Goal: Task Accomplishment & Management: Manage account settings

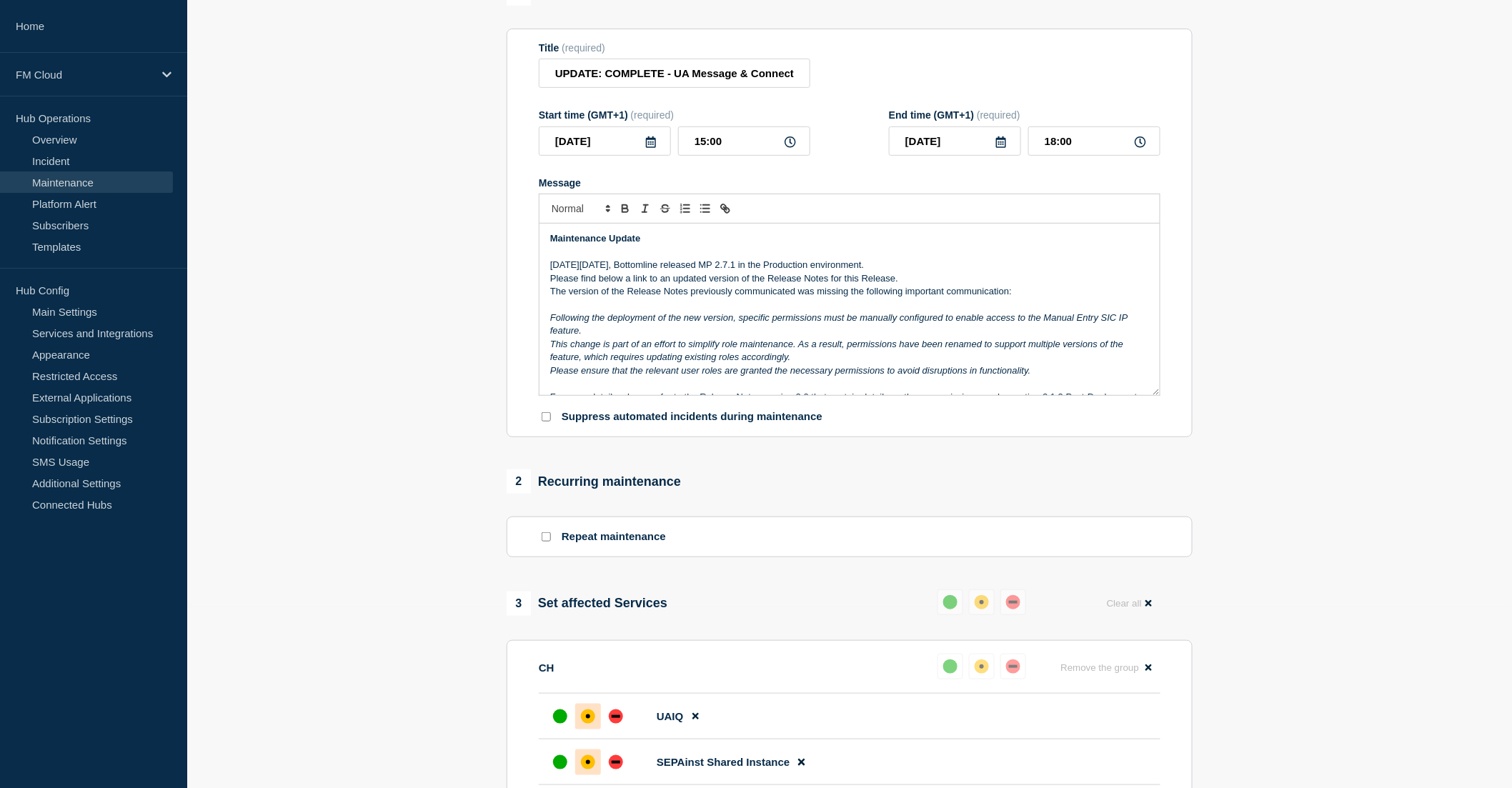
click at [677, 456] on p "Maintenance Update" at bounding box center [849, 463] width 599 height 13
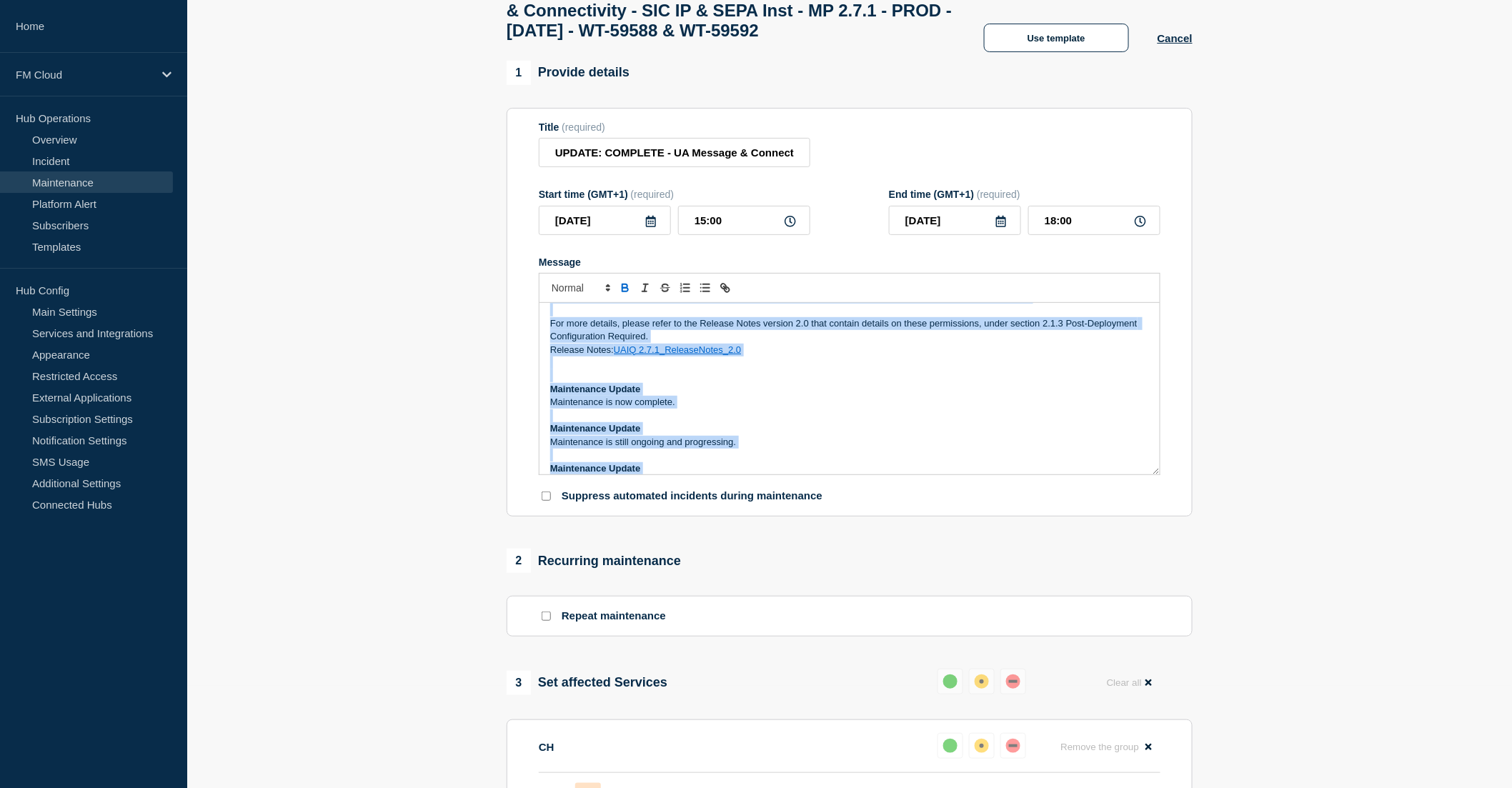
scroll to position [181, 0]
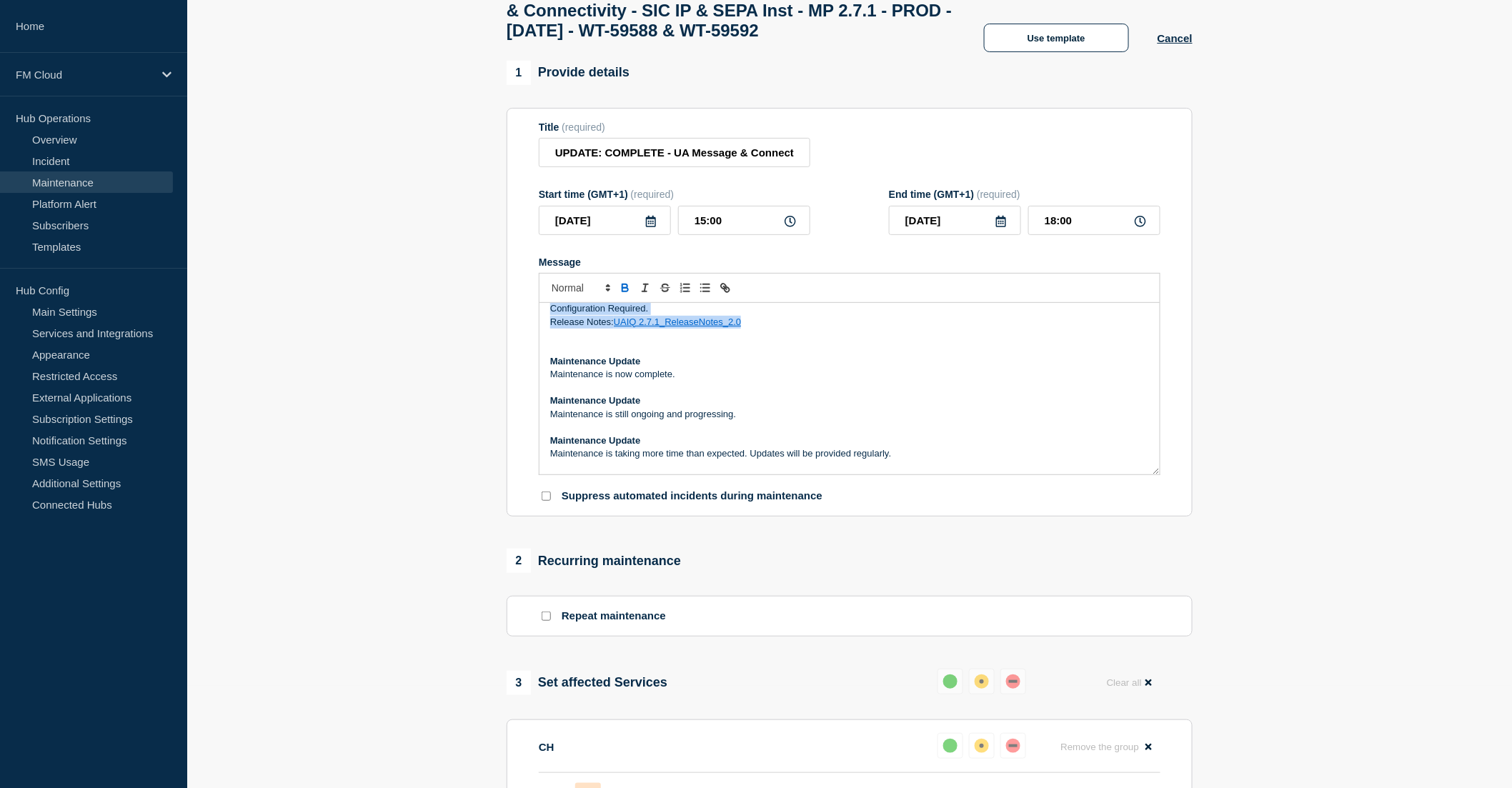
drag, startPoint x: 551, startPoint y: 352, endPoint x: 793, endPoint y: 364, distance: 242.3
click at [793, 364] on div "Maintenance Update [DATE][DATE], Bottomline released MP 2.7.1 in the Production…" at bounding box center [849, 389] width 621 height 171
copy div "Maintenance Update [DATE][DATE], Bottomline released MP 2.7.1 in the Production…"
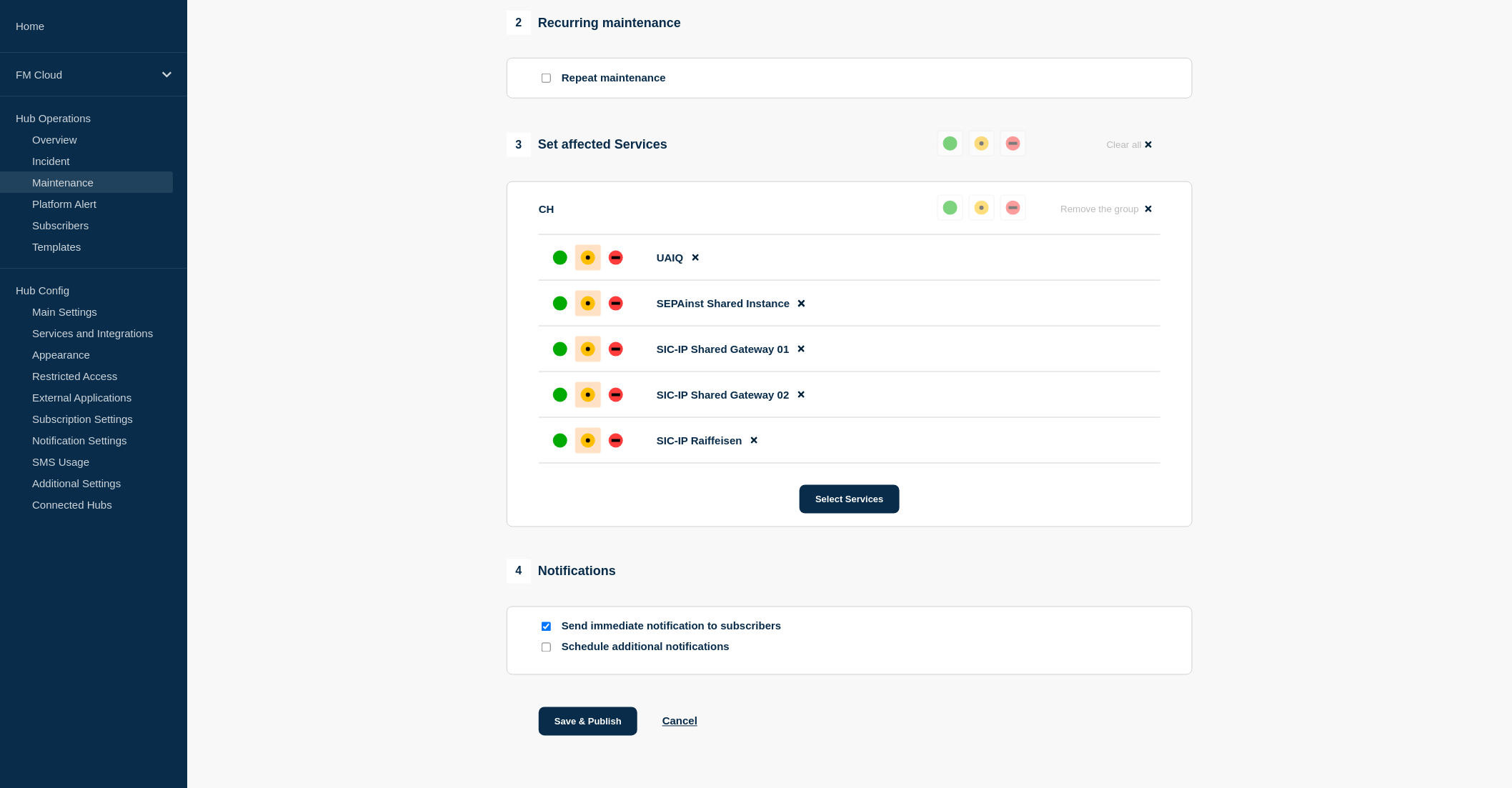
scroll to position [723, 0]
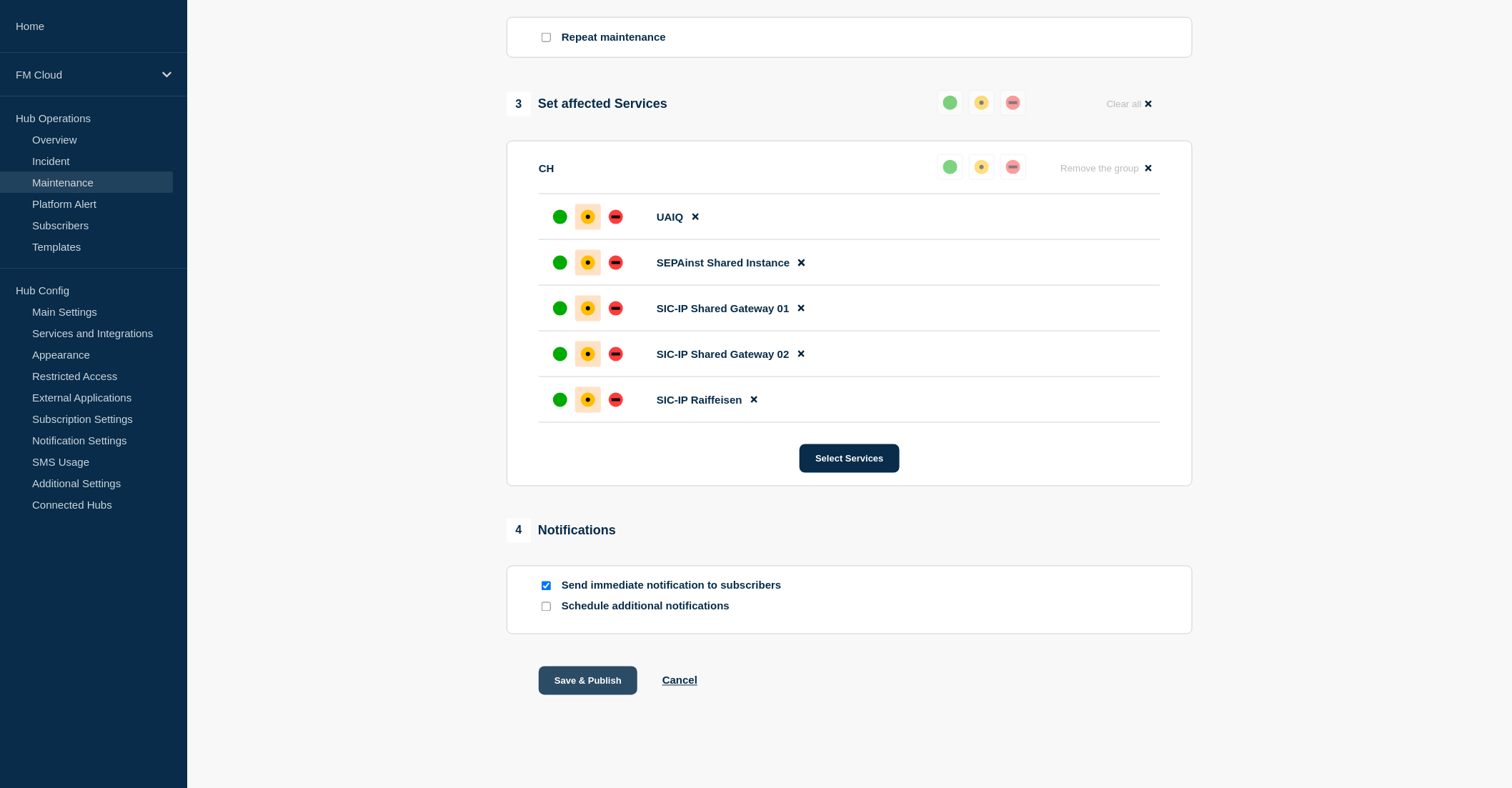
click at [597, 681] on button "Save & Publish" at bounding box center [588, 681] width 99 height 29
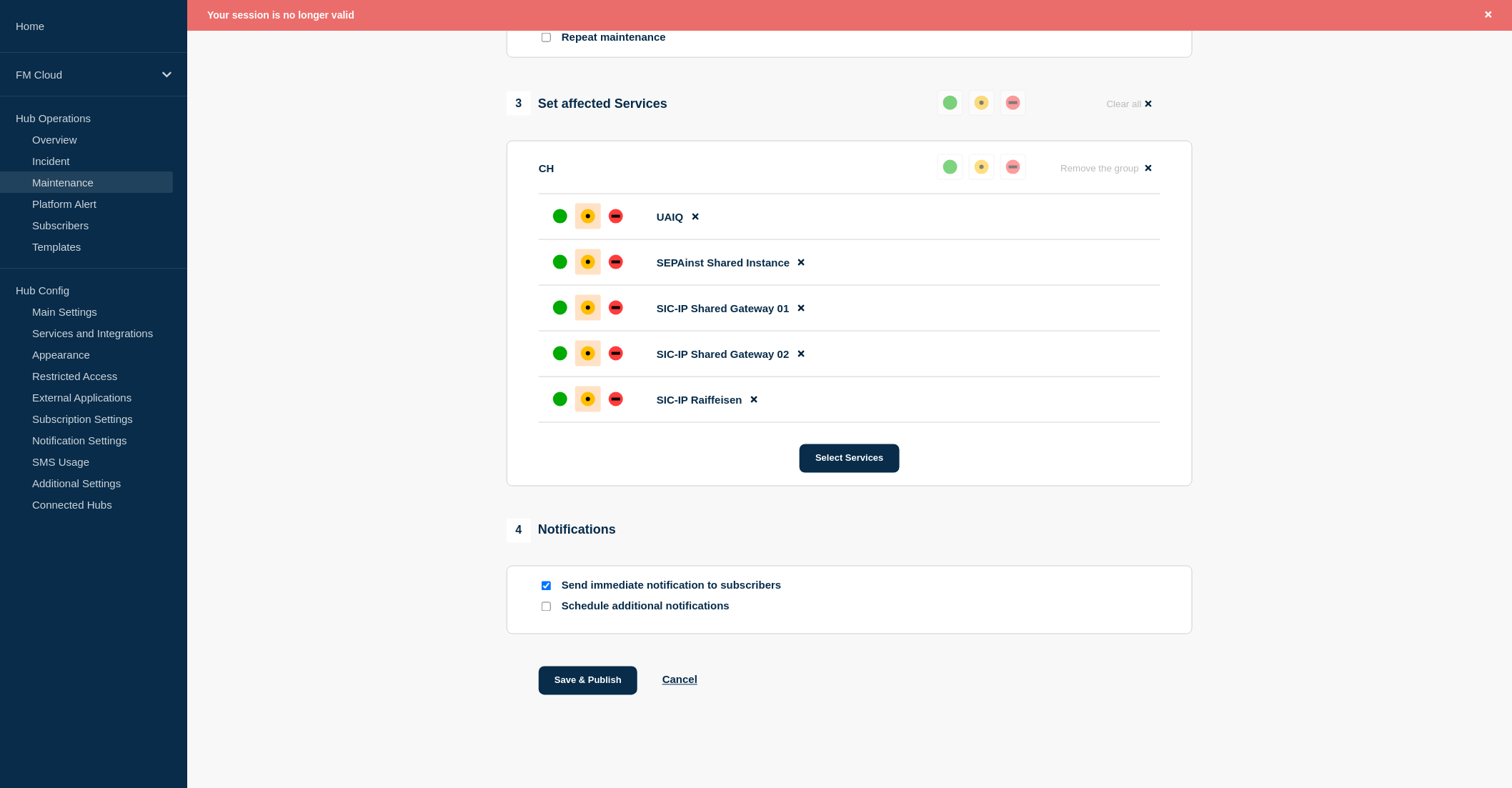
scroll to position [752, 0]
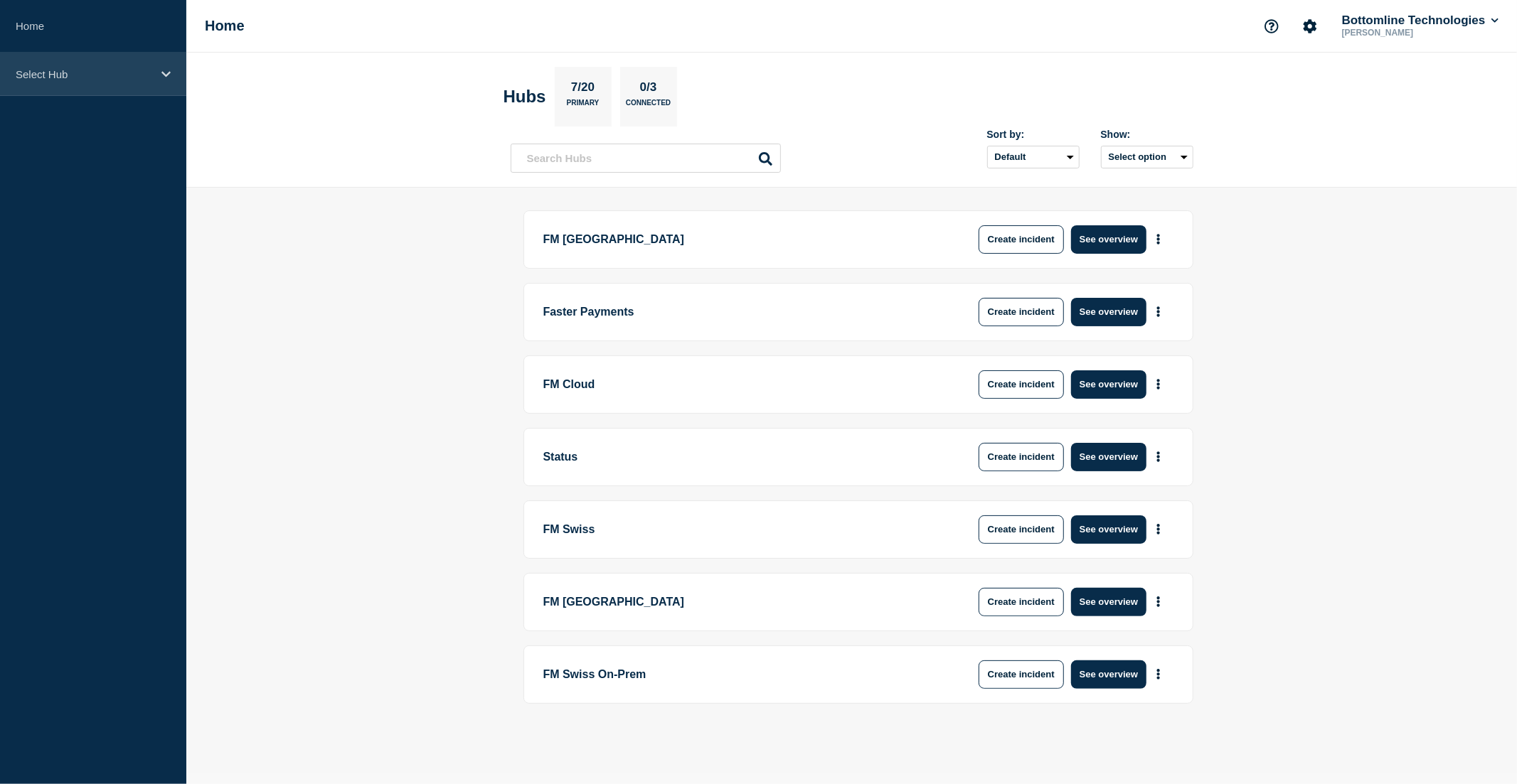
click at [92, 74] on p "Select Hub" at bounding box center [84, 74] width 136 height 12
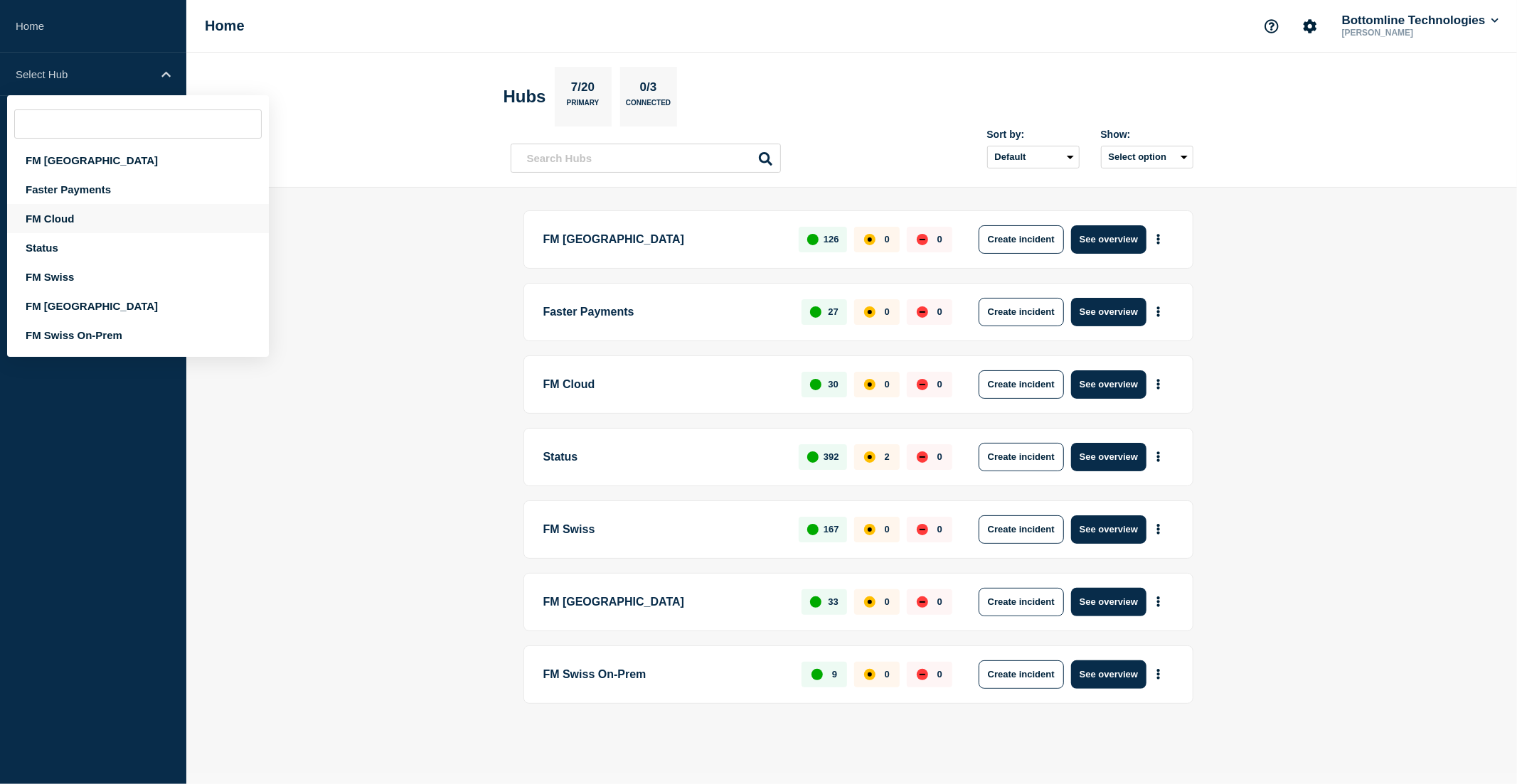
click at [88, 214] on div "FM Cloud" at bounding box center [138, 218] width 262 height 29
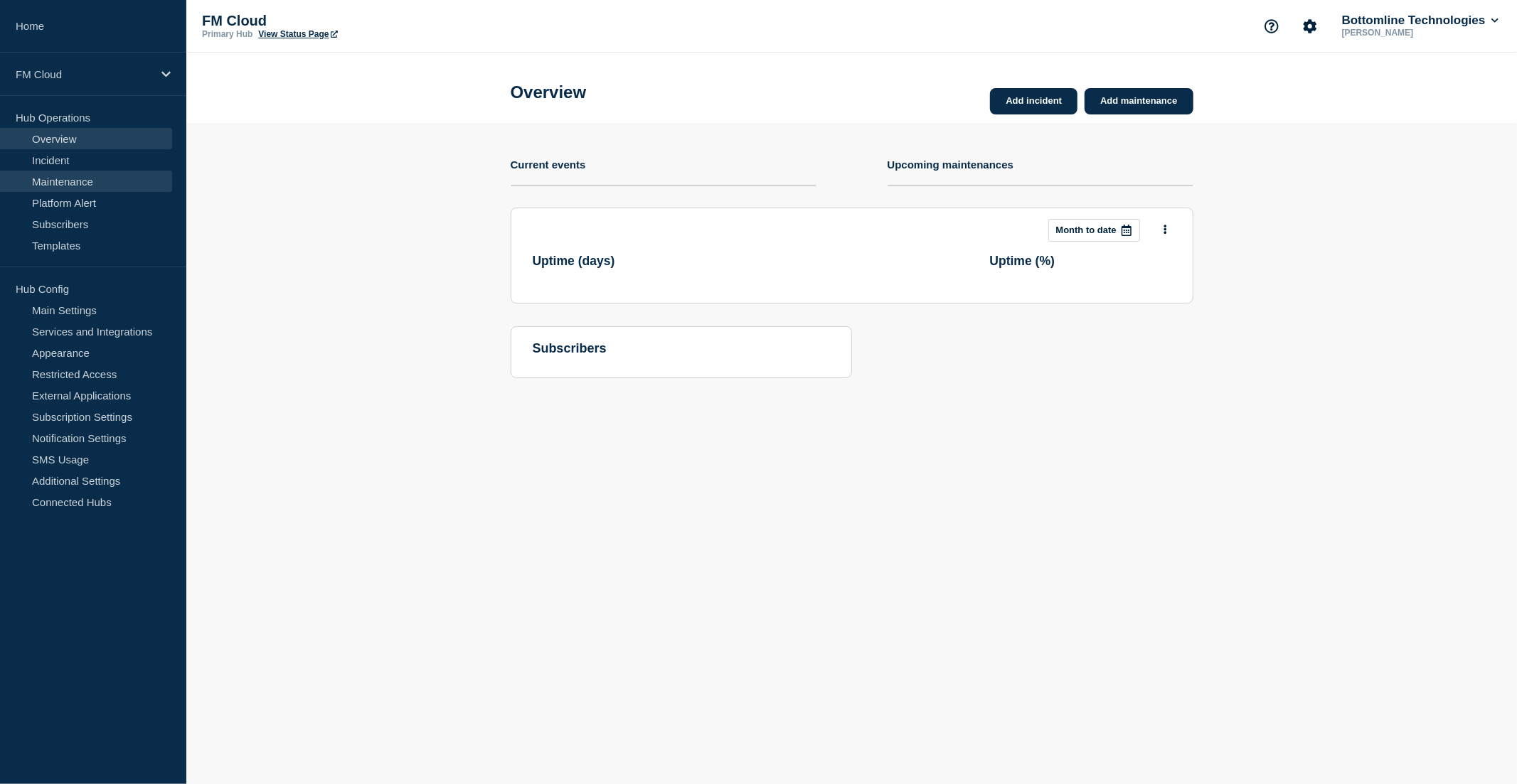
click at [89, 179] on link "Maintenance" at bounding box center [86, 181] width 172 height 22
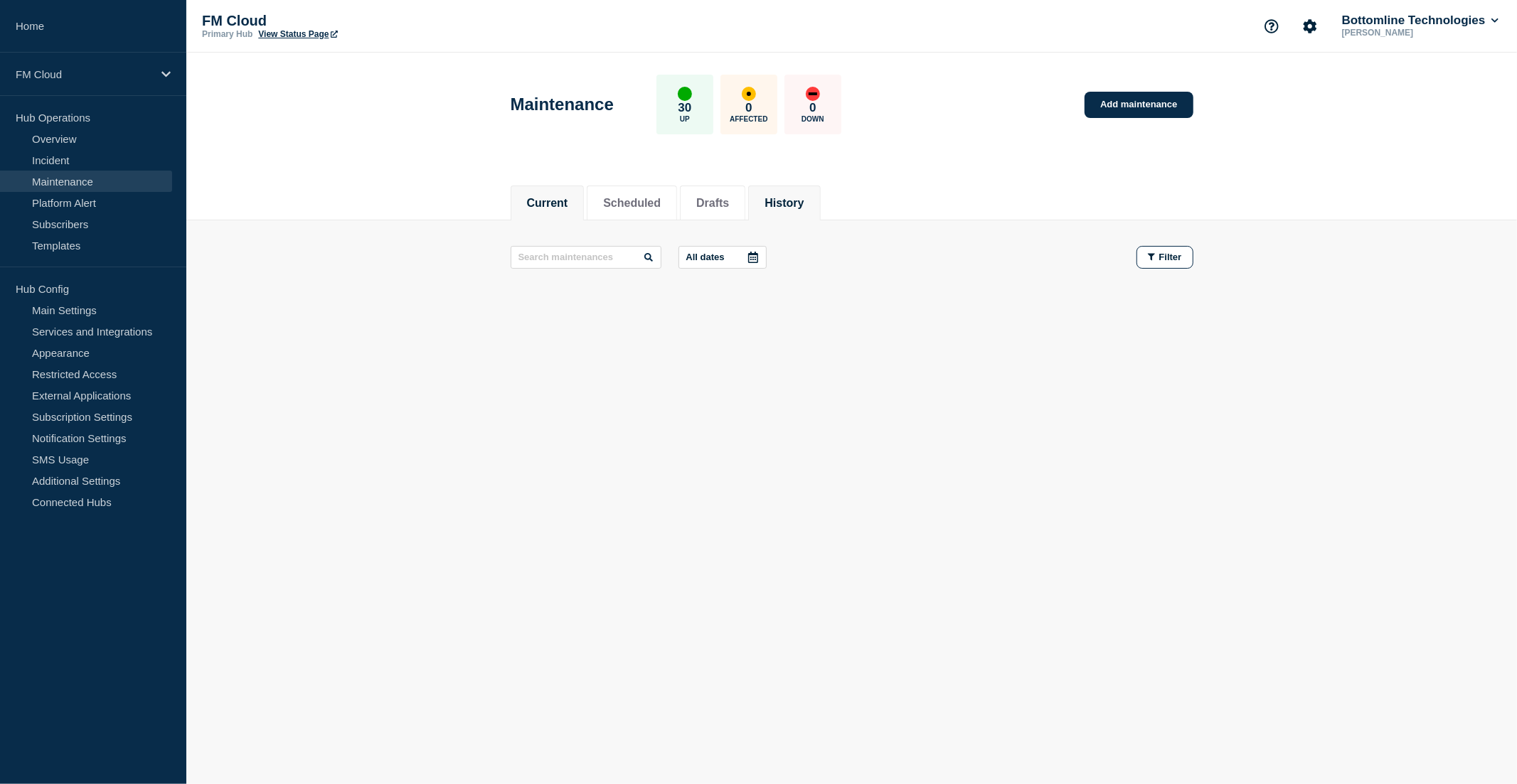
click at [803, 201] on button "History" at bounding box center [784, 203] width 39 height 13
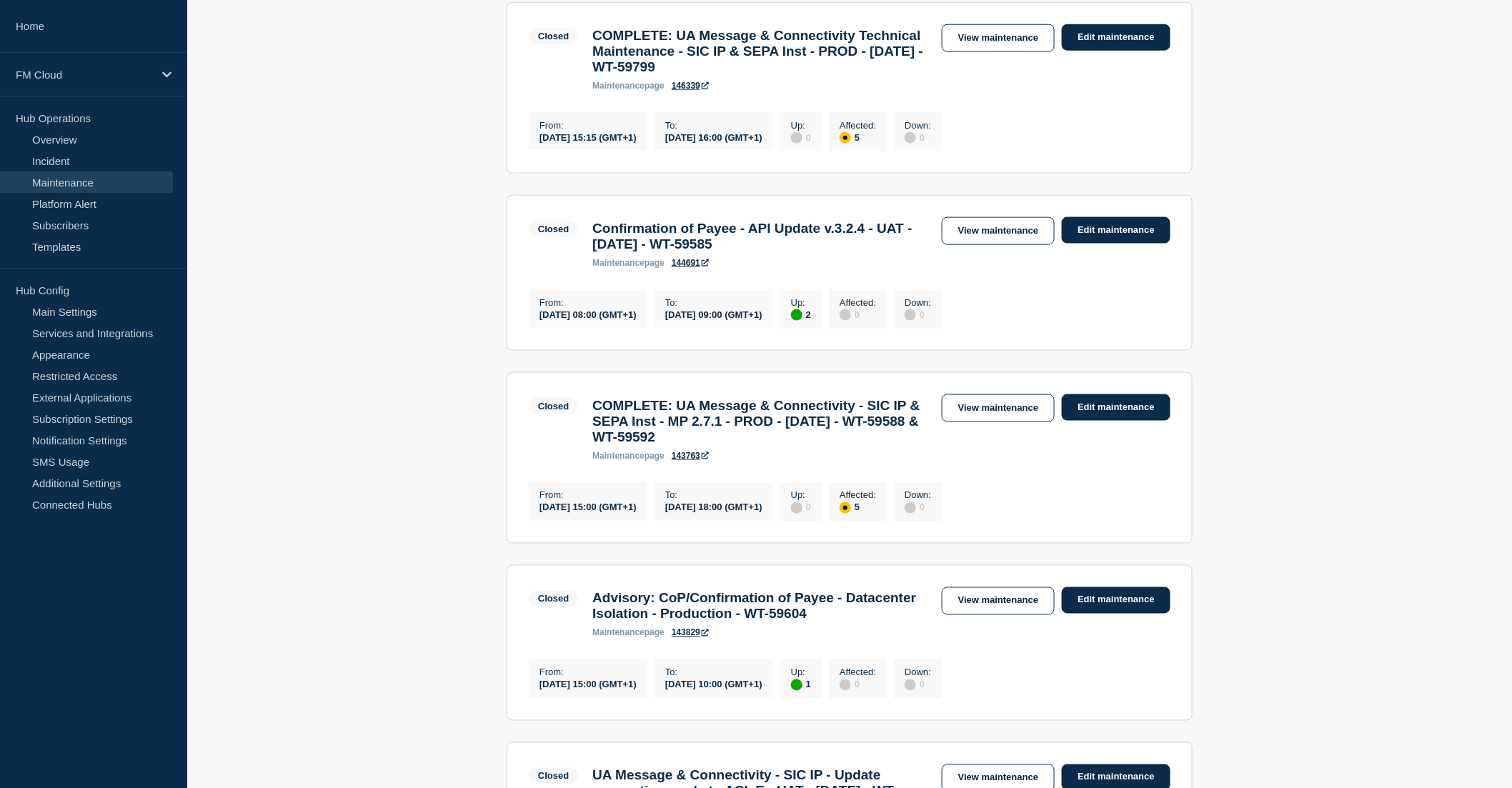
scroll to position [715, 0]
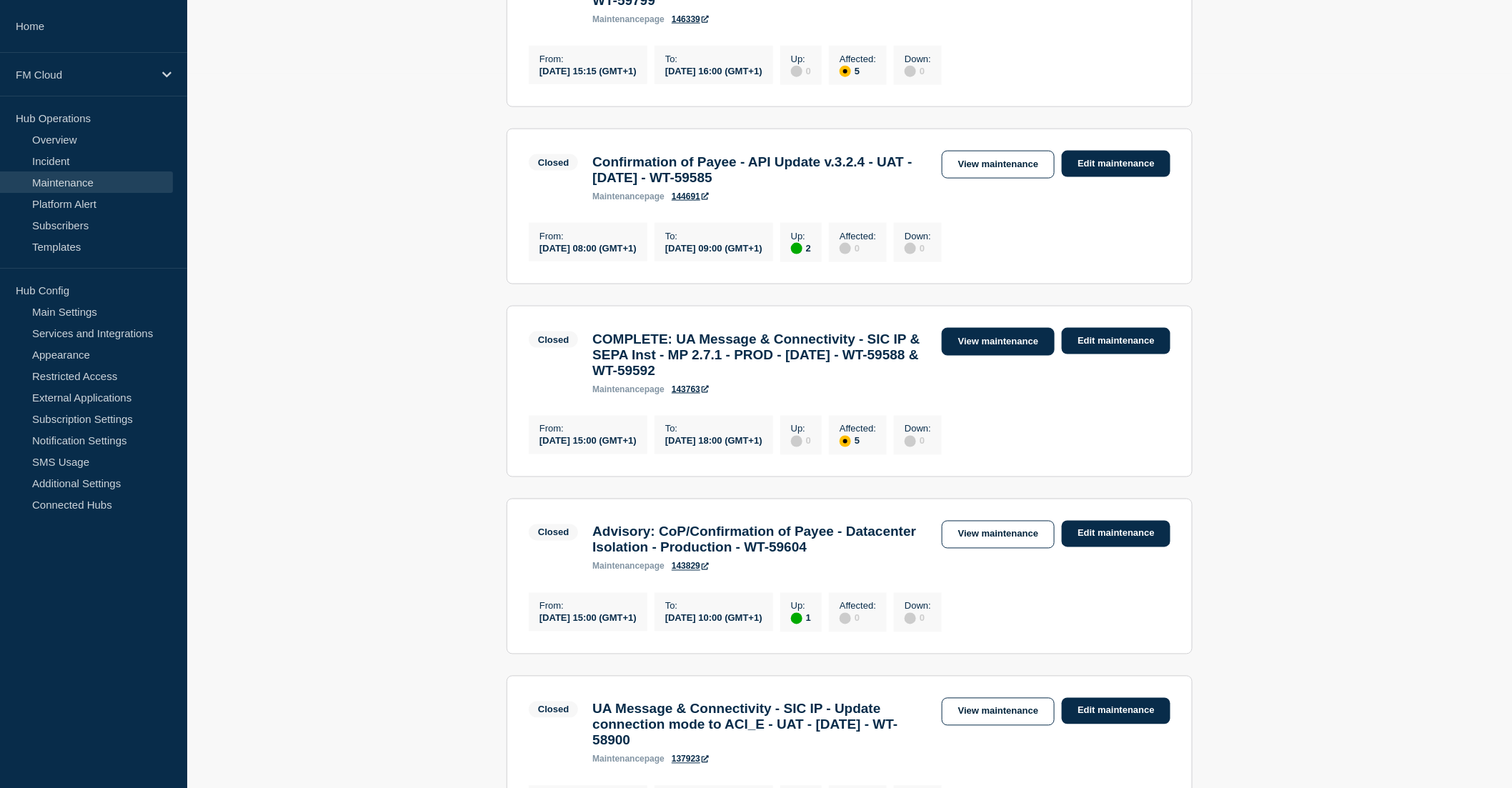
click at [995, 356] on link "View maintenance" at bounding box center [998, 342] width 113 height 28
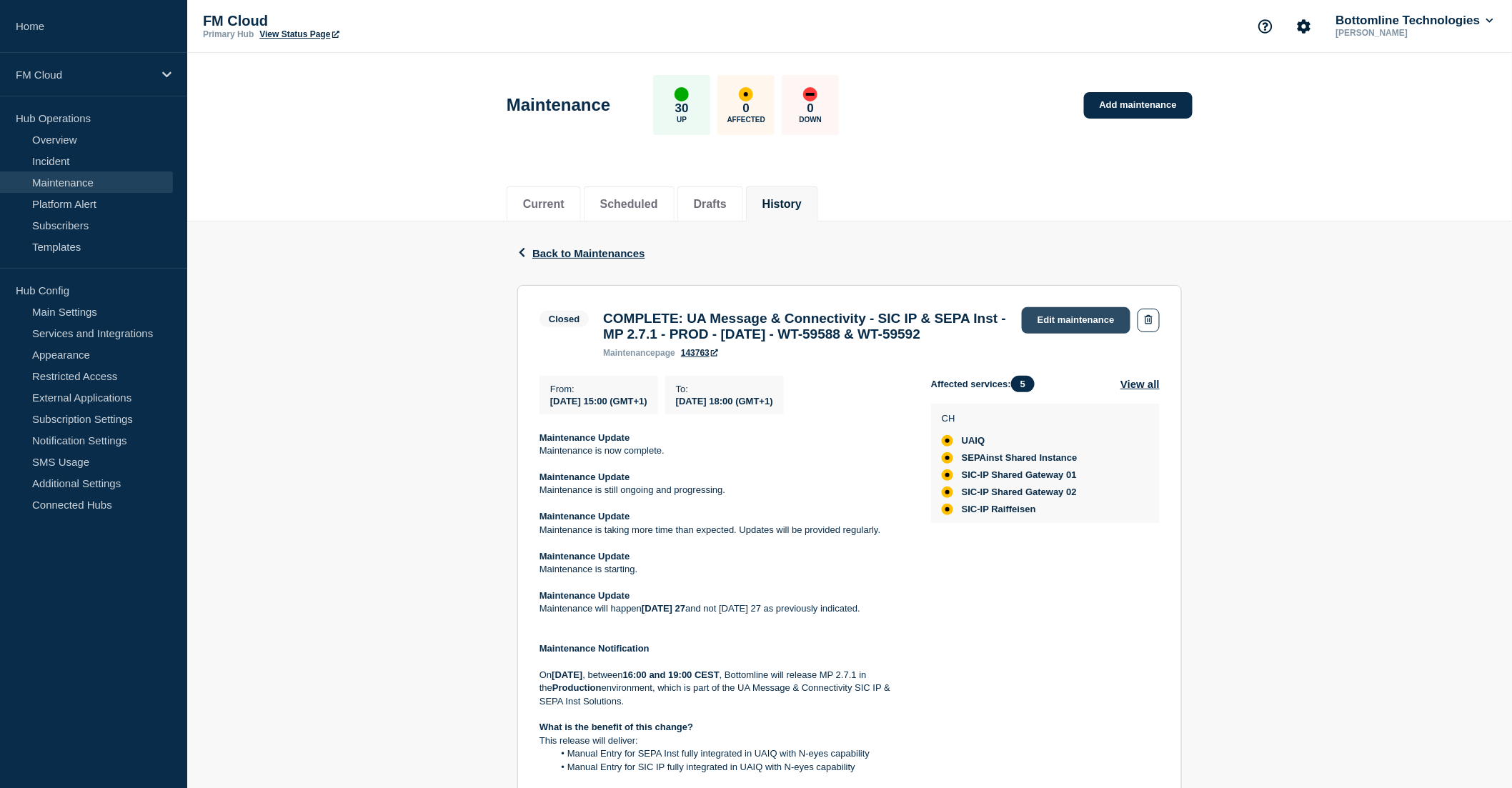
click at [1087, 315] on link "Edit maintenance" at bounding box center [1076, 321] width 109 height 26
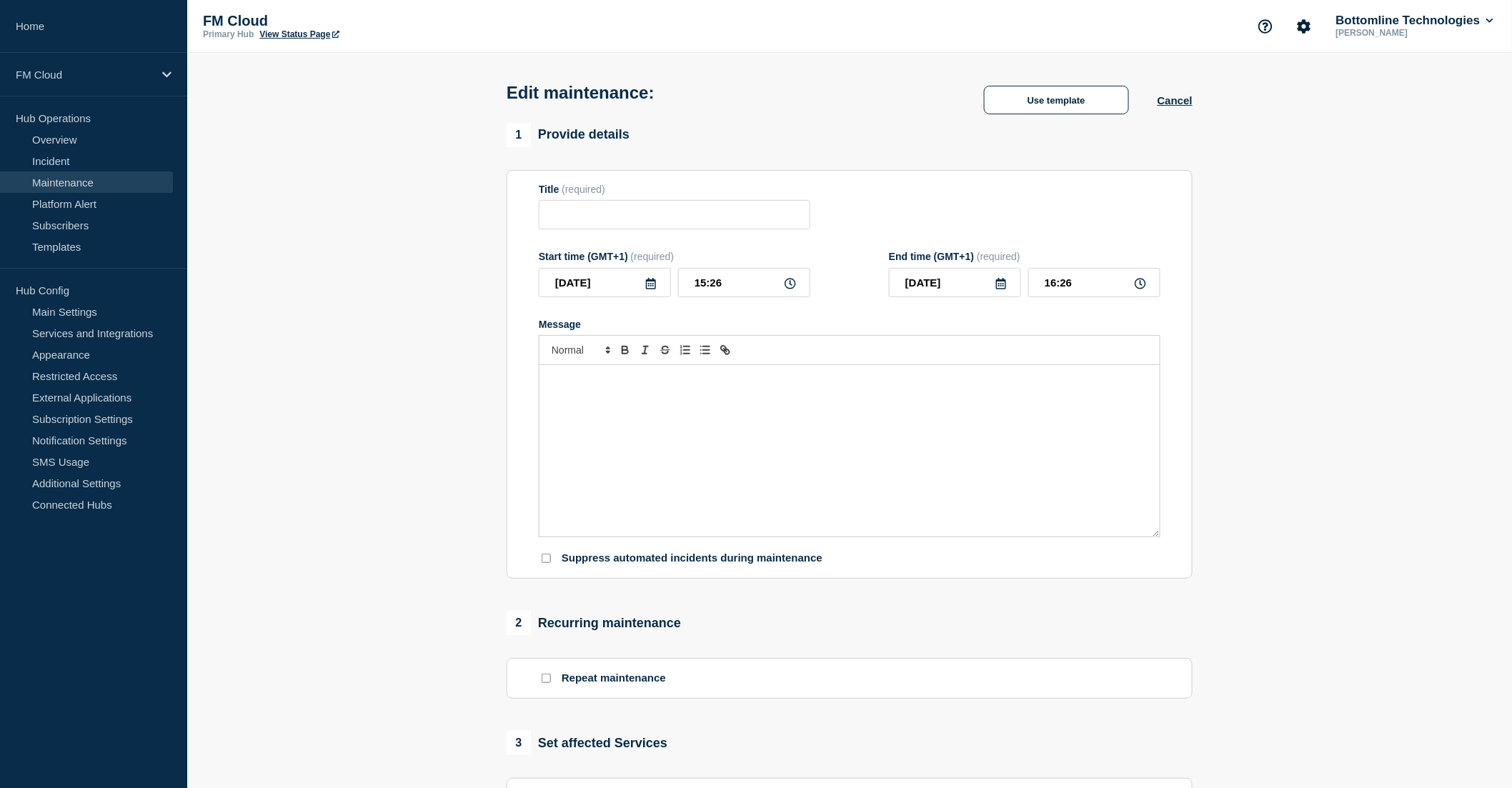
type input "COMPLETE: UA Message & Connectivity - SIC IP & SEPA Inst - MP 2.7.1 - PROD - 27…"
type input "[DATE]"
type input "15:00"
type input "[DATE]"
type input "18:00"
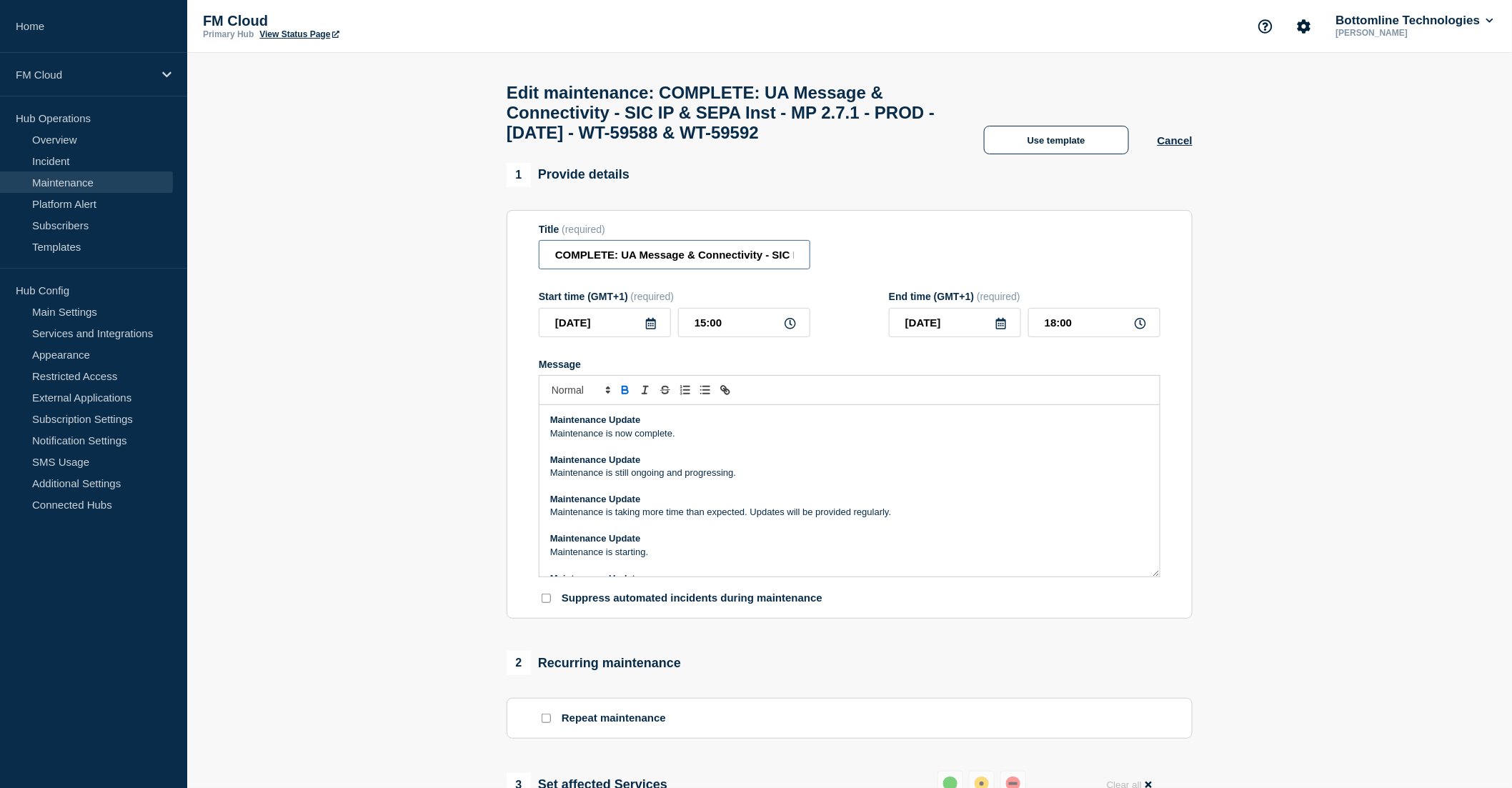
click at [557, 267] on input "COMPLETE: UA Message & Connectivity - SIC IP & SEPA Inst - MP 2.7.1 - PROD - 27…" at bounding box center [674, 255] width 272 height 30
type input "UPDATE: COMPLETE - UA Message & Connectivity - SIC IP & SEPA Inst - MP 2.7.1 - …"
click at [549, 461] on div "Maintenance Update Maintenance is now complete. Maintenance Update Maintenance …" at bounding box center [849, 491] width 621 height 171
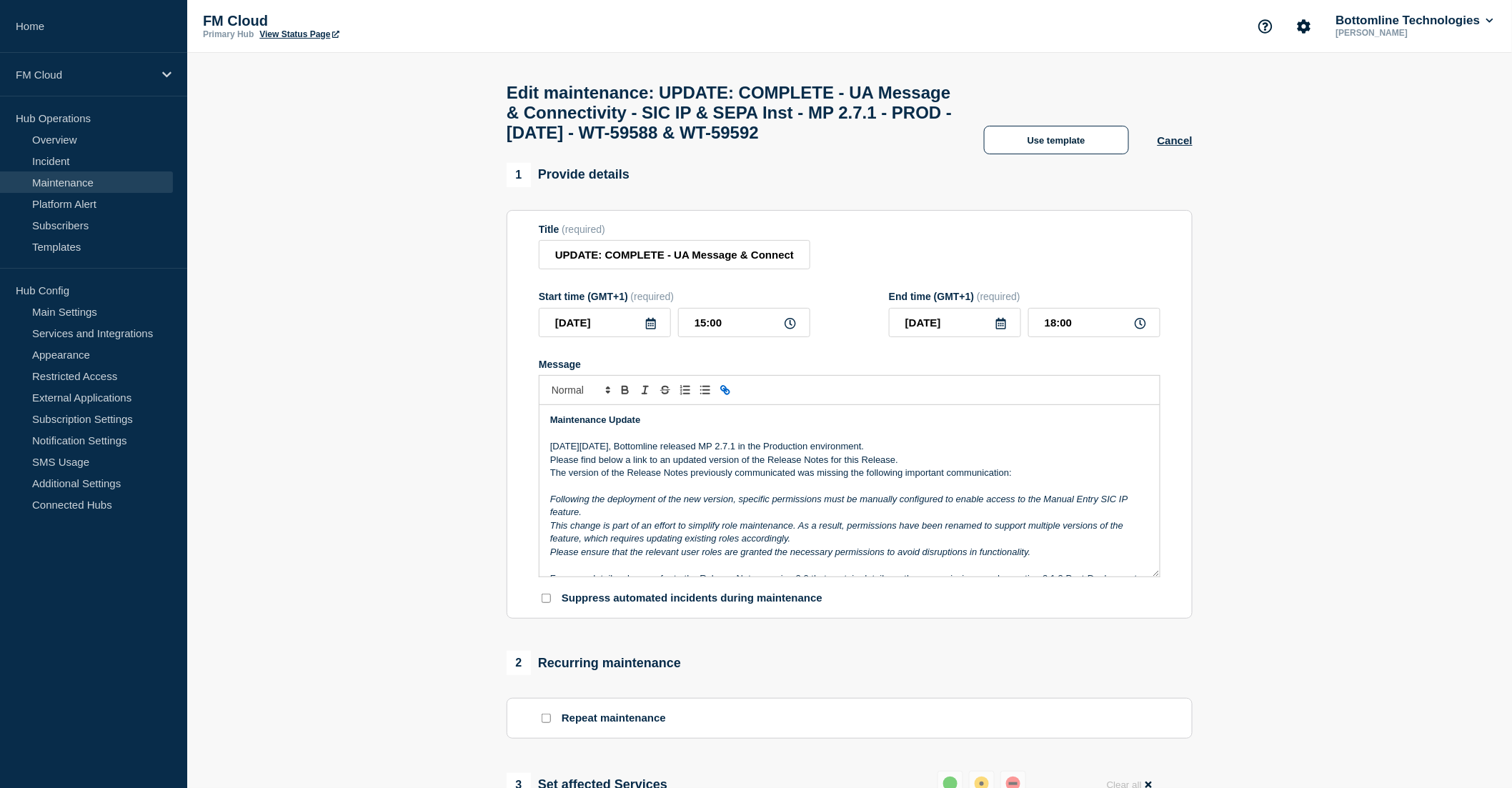
click at [680, 427] on p "Maintenance Update" at bounding box center [849, 420] width 599 height 13
click at [549, 498] on div "Maintenance Update [DATE][DATE], Bottomline released MP 2.7.1 in the Production…" at bounding box center [849, 491] width 621 height 171
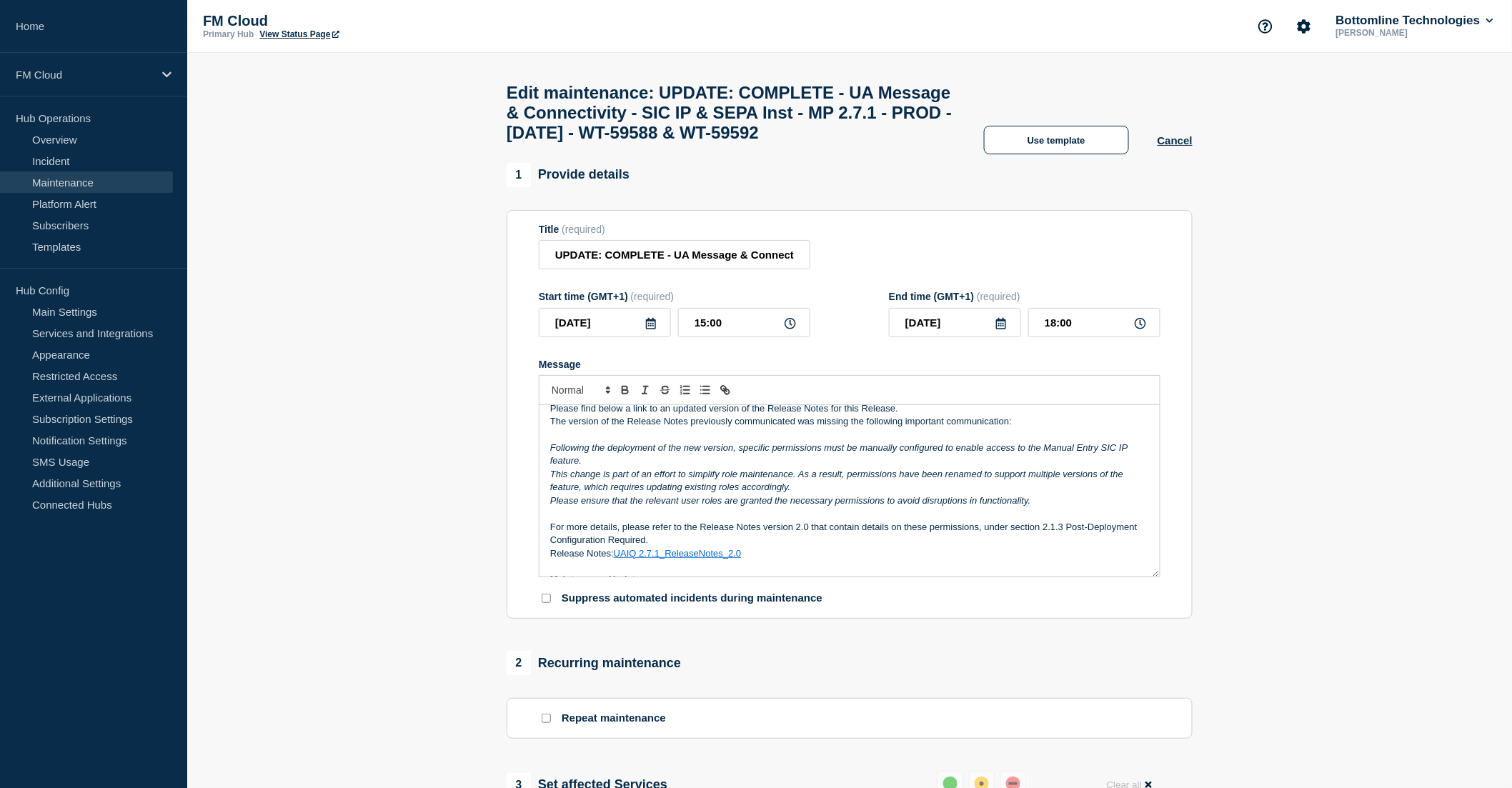
scroll to position [79, 0]
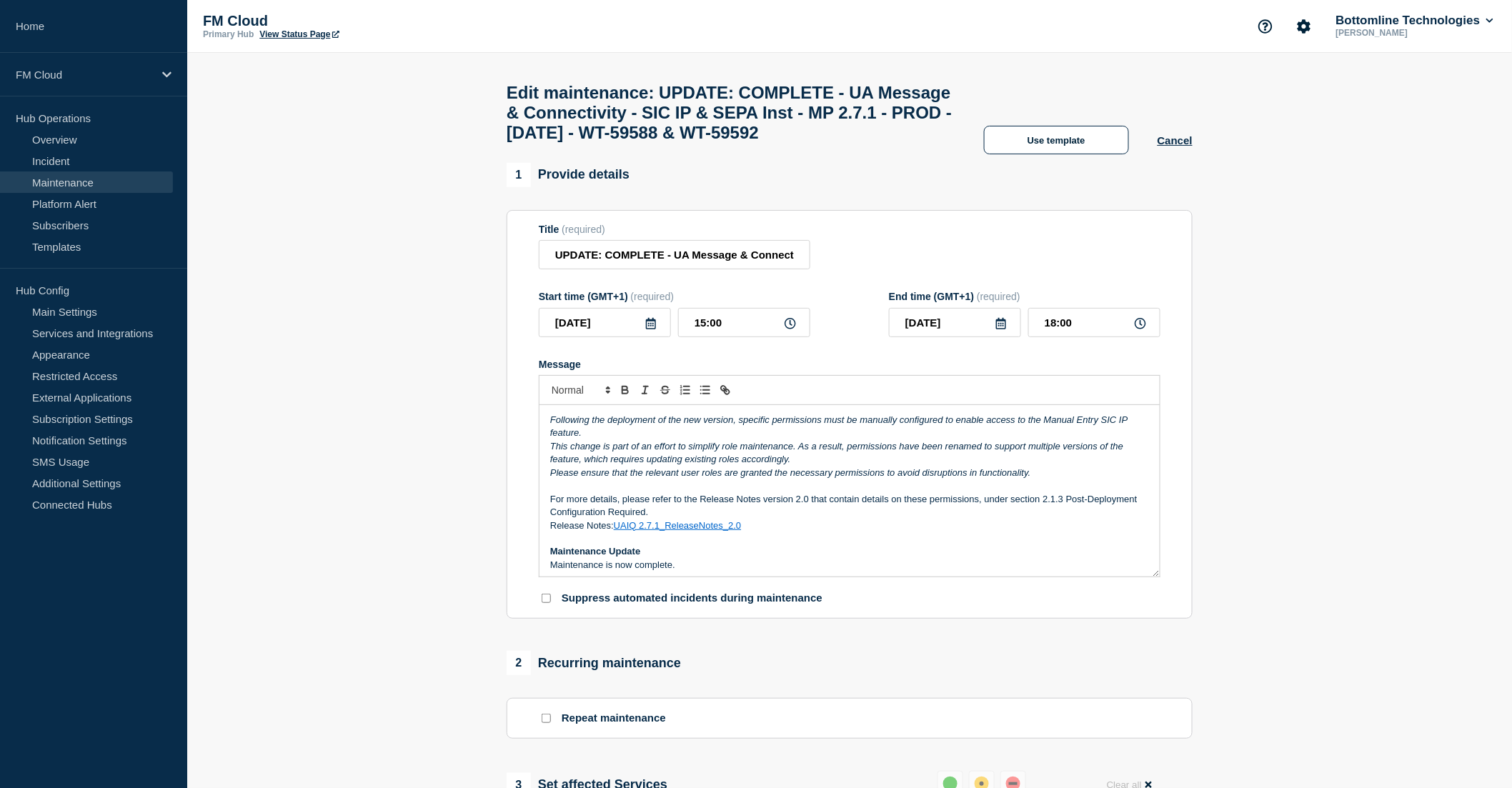
click at [782, 533] on p "Release Notes: UAIQ 2.7.1_ReleaseNotes_2.0" at bounding box center [849, 526] width 599 height 13
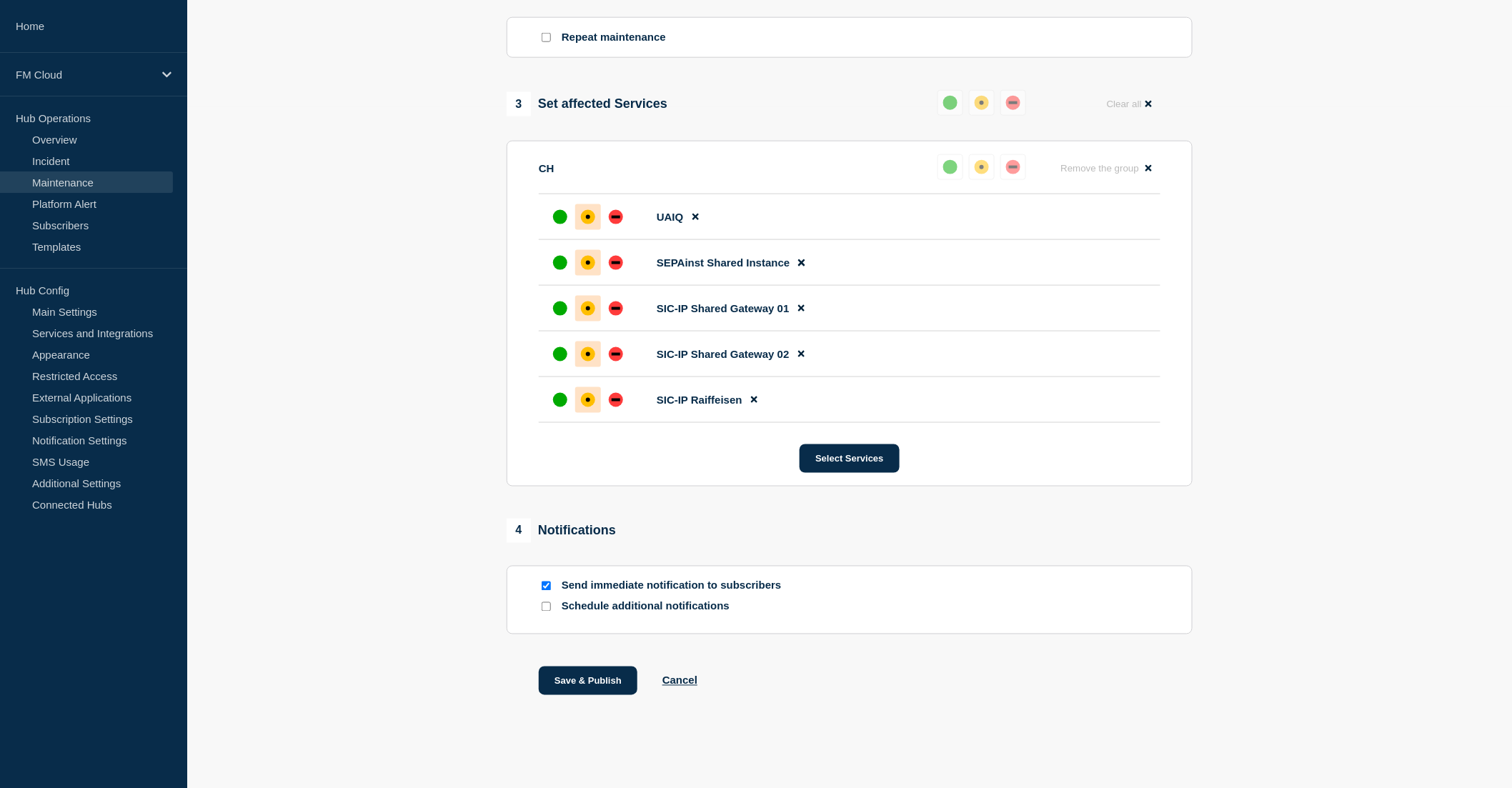
scroll to position [723, 0]
drag, startPoint x: 589, startPoint y: 683, endPoint x: 409, endPoint y: 677, distance: 180.1
click at [409, 683] on section "1 Provide details Title (required) UPDATE: COMPLETE - UA Message & Connectivity…" at bounding box center [849, 107] width 1325 height 1250
click at [595, 677] on button "Save & Publish" at bounding box center [588, 681] width 99 height 29
